Goal: Information Seeking & Learning: Understand process/instructions

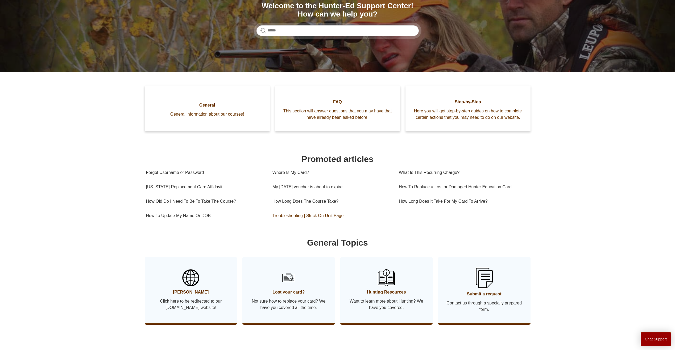
scroll to position [80, 0]
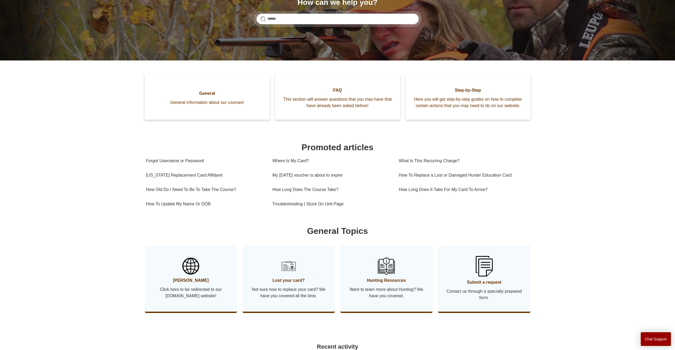
click at [289, 283] on span "Lost your card?" at bounding box center [288, 280] width 77 height 6
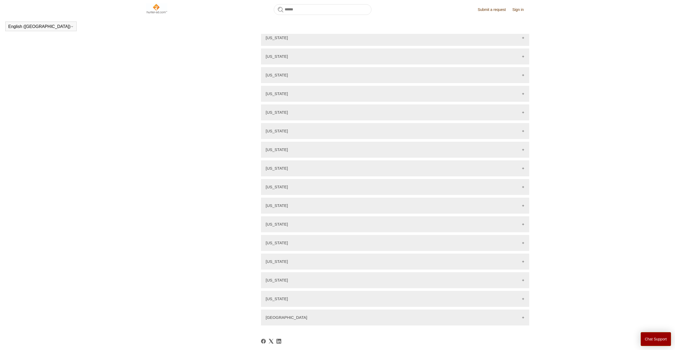
scroll to position [570, 0]
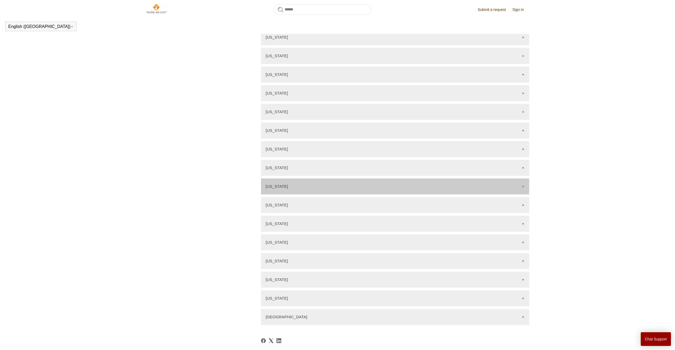
click at [331, 189] on div "Texas" at bounding box center [395, 186] width 268 height 16
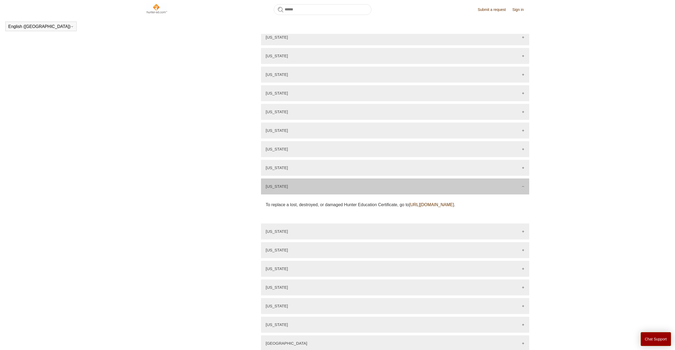
click at [454, 205] on link "https://tpwd.elementlms.com/am-i-certified/" at bounding box center [431, 204] width 45 height 5
